Goal: Communication & Community: Participate in discussion

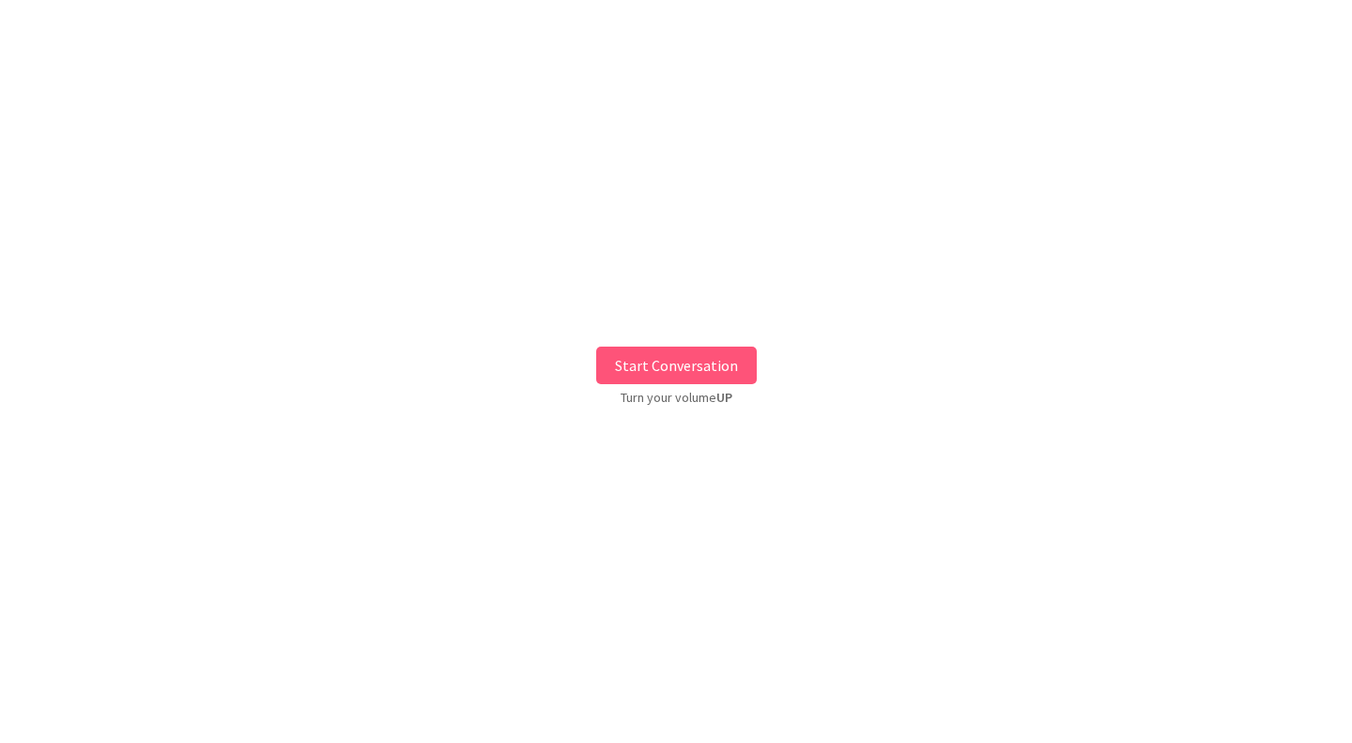
click at [616, 371] on button "Start Conversation" at bounding box center [676, 365] width 161 height 38
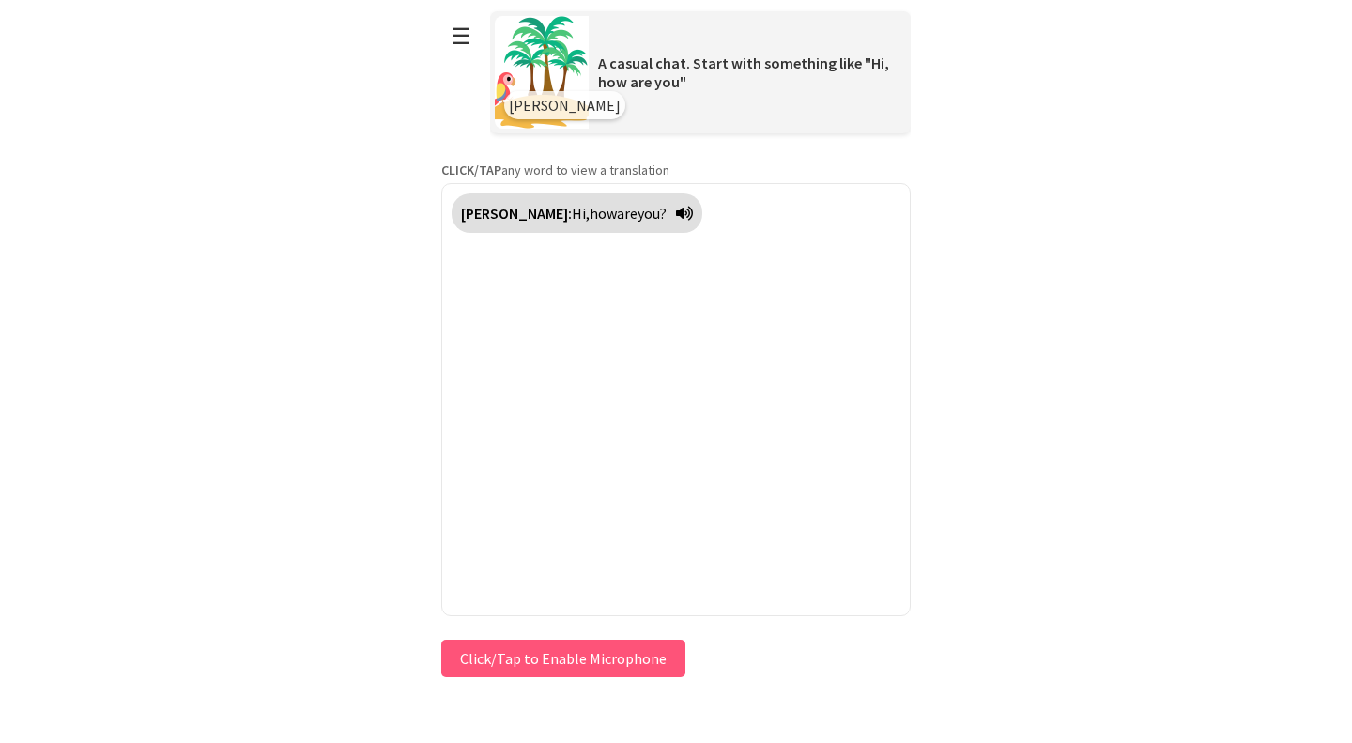
click at [676, 207] on icon at bounding box center [684, 213] width 17 height 15
click at [676, 215] on icon at bounding box center [684, 213] width 17 height 15
click at [557, 660] on button "Click/Tap to Enable Microphone" at bounding box center [563, 658] width 244 height 38
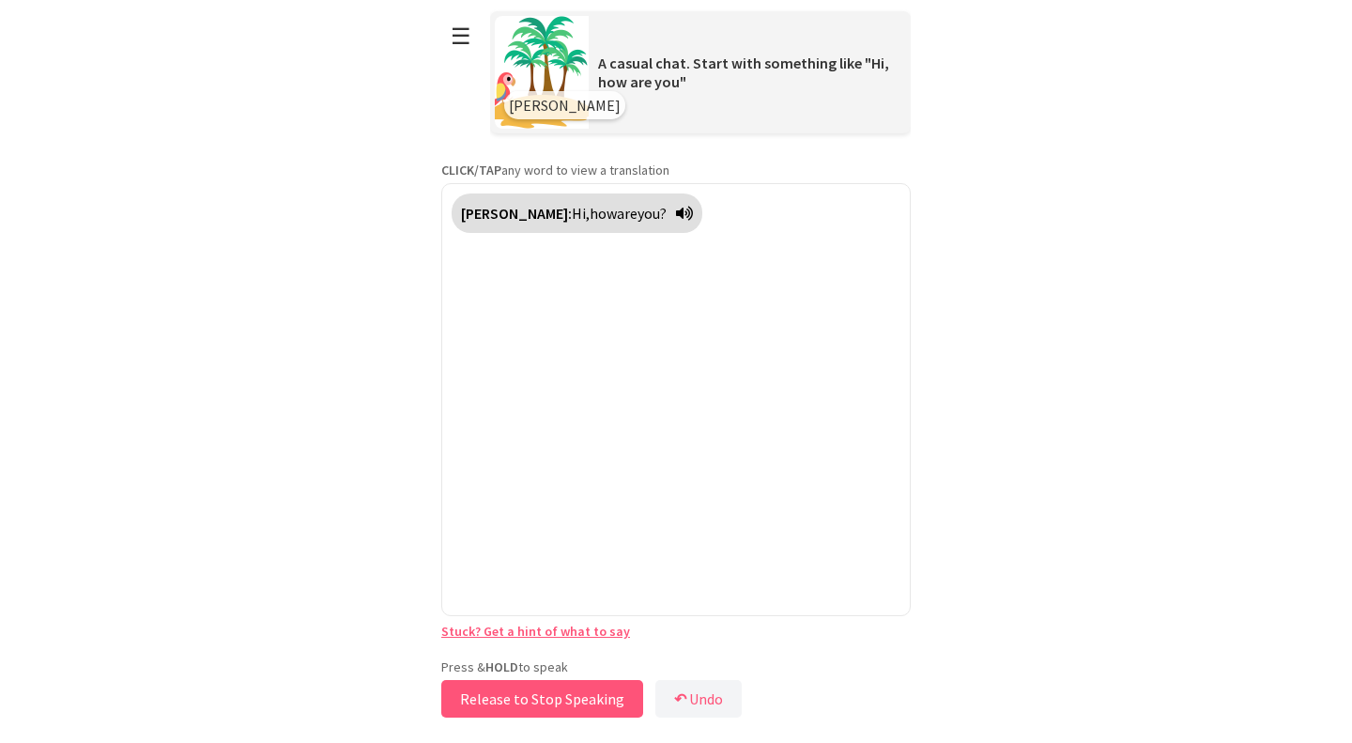
click at [573, 703] on button "Release to Stop Speaking" at bounding box center [542, 699] width 202 height 38
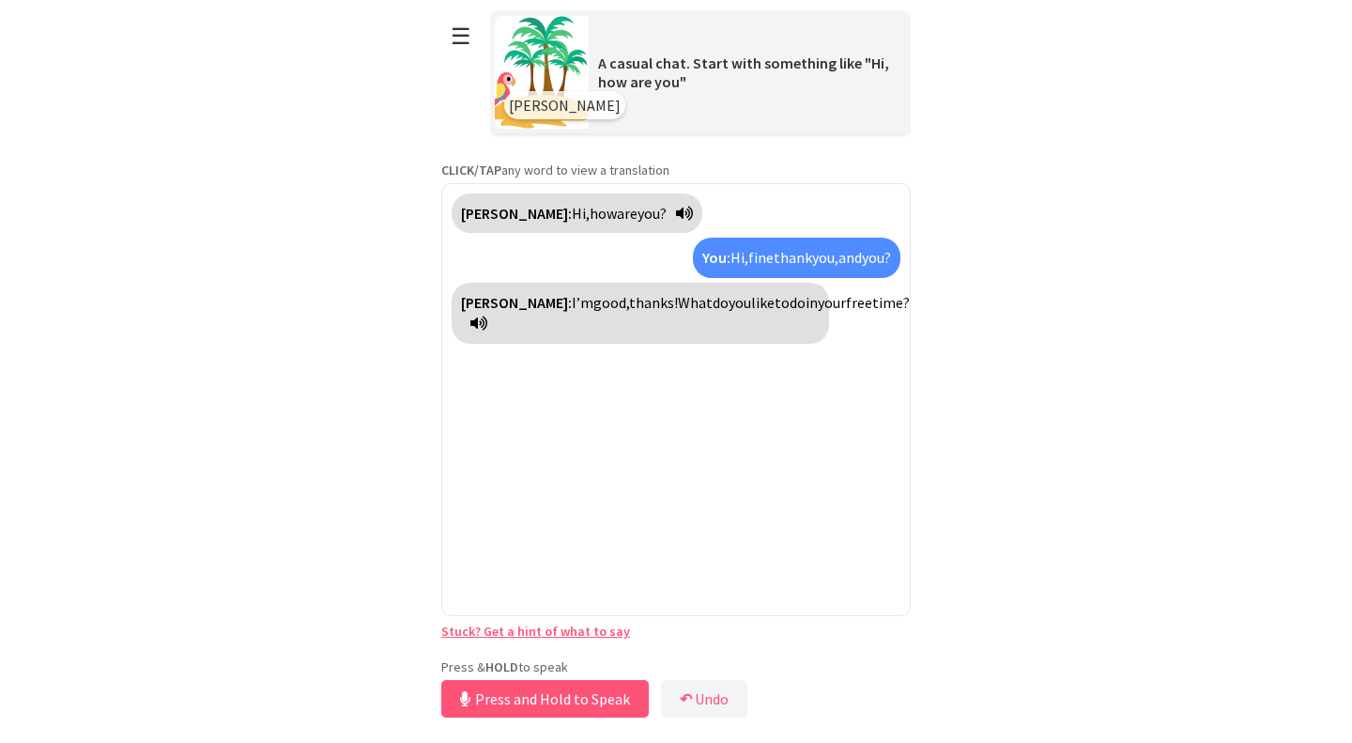
click at [618, 507] on div "[PERSON_NAME]: Hi, how are you? You: Hi, fine thank you, and you? [PERSON_NAME]…" at bounding box center [675, 399] width 469 height 433
click at [552, 702] on button "Release to Stop Speaking" at bounding box center [542, 699] width 202 height 38
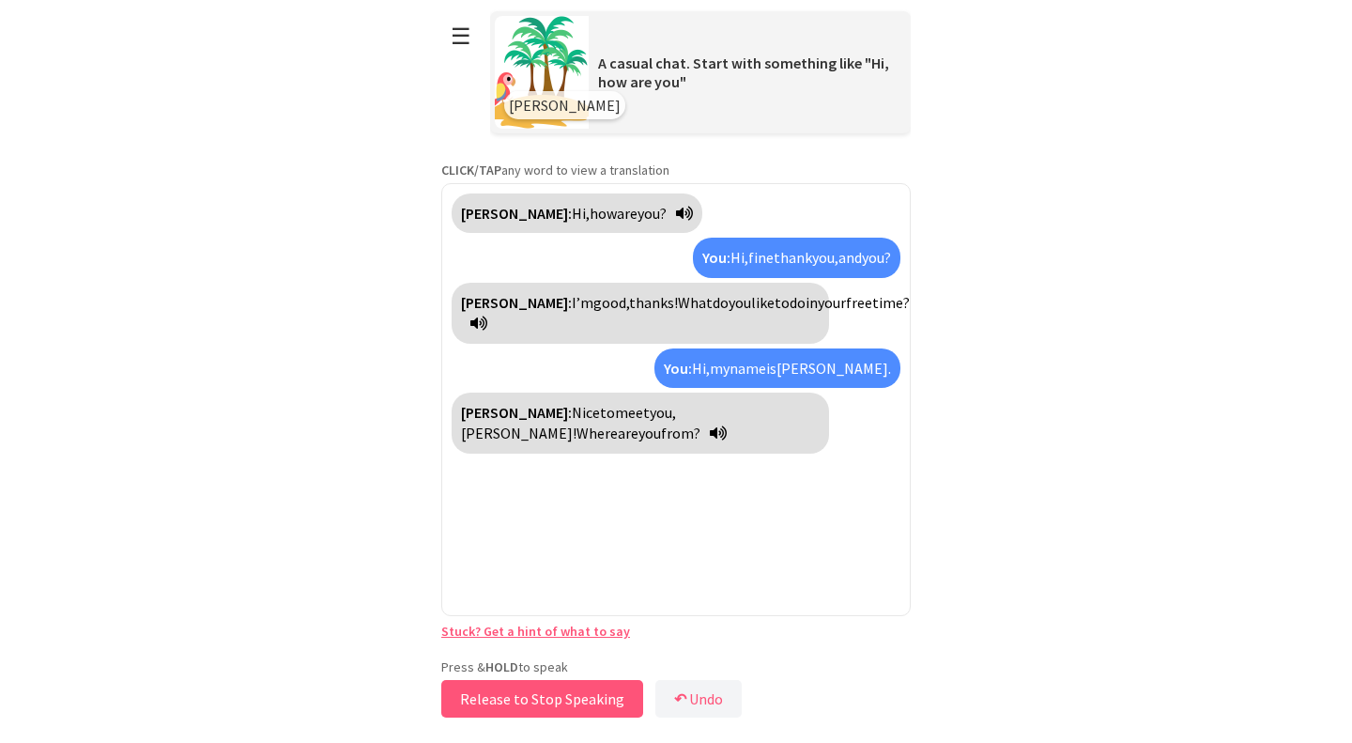
click at [528, 699] on button "Release to Stop Speaking" at bounding box center [542, 699] width 202 height 38
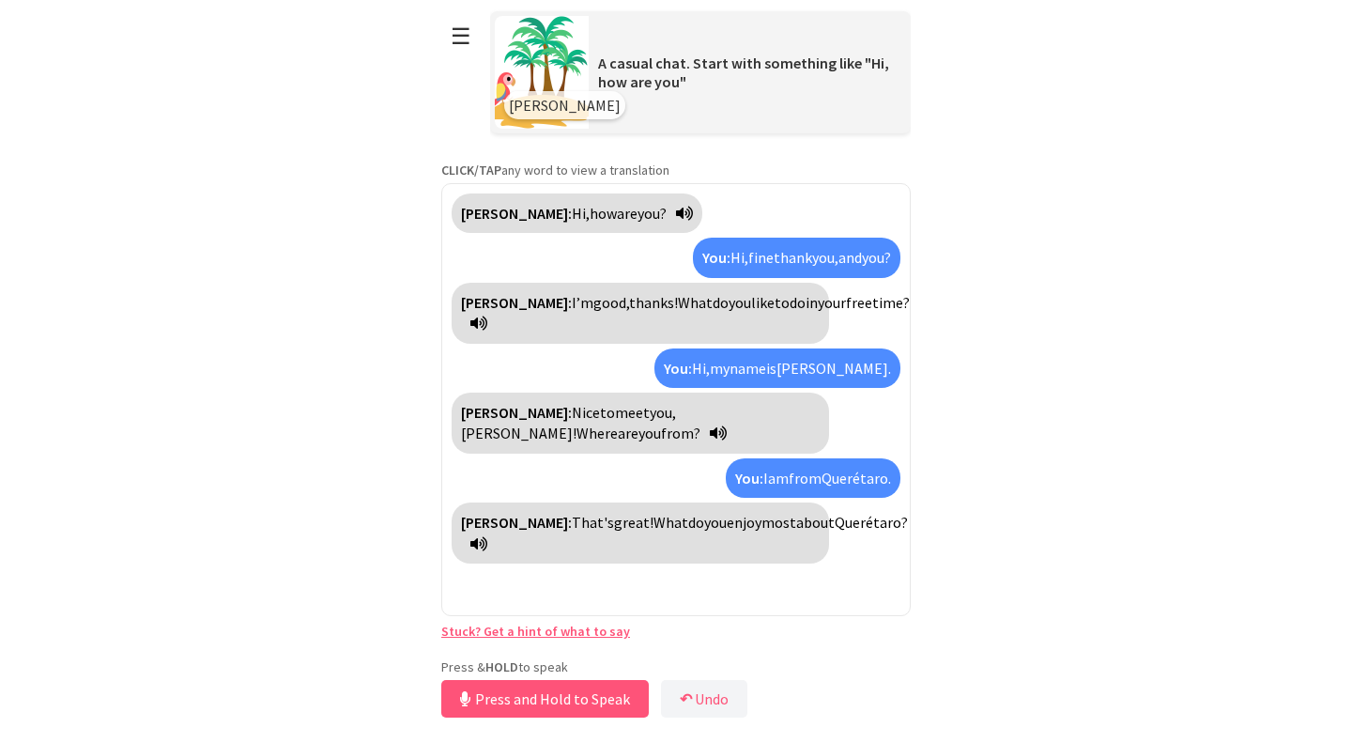
click at [487, 537] on icon at bounding box center [478, 543] width 17 height 15
